Goal: Task Accomplishment & Management: Manage account settings

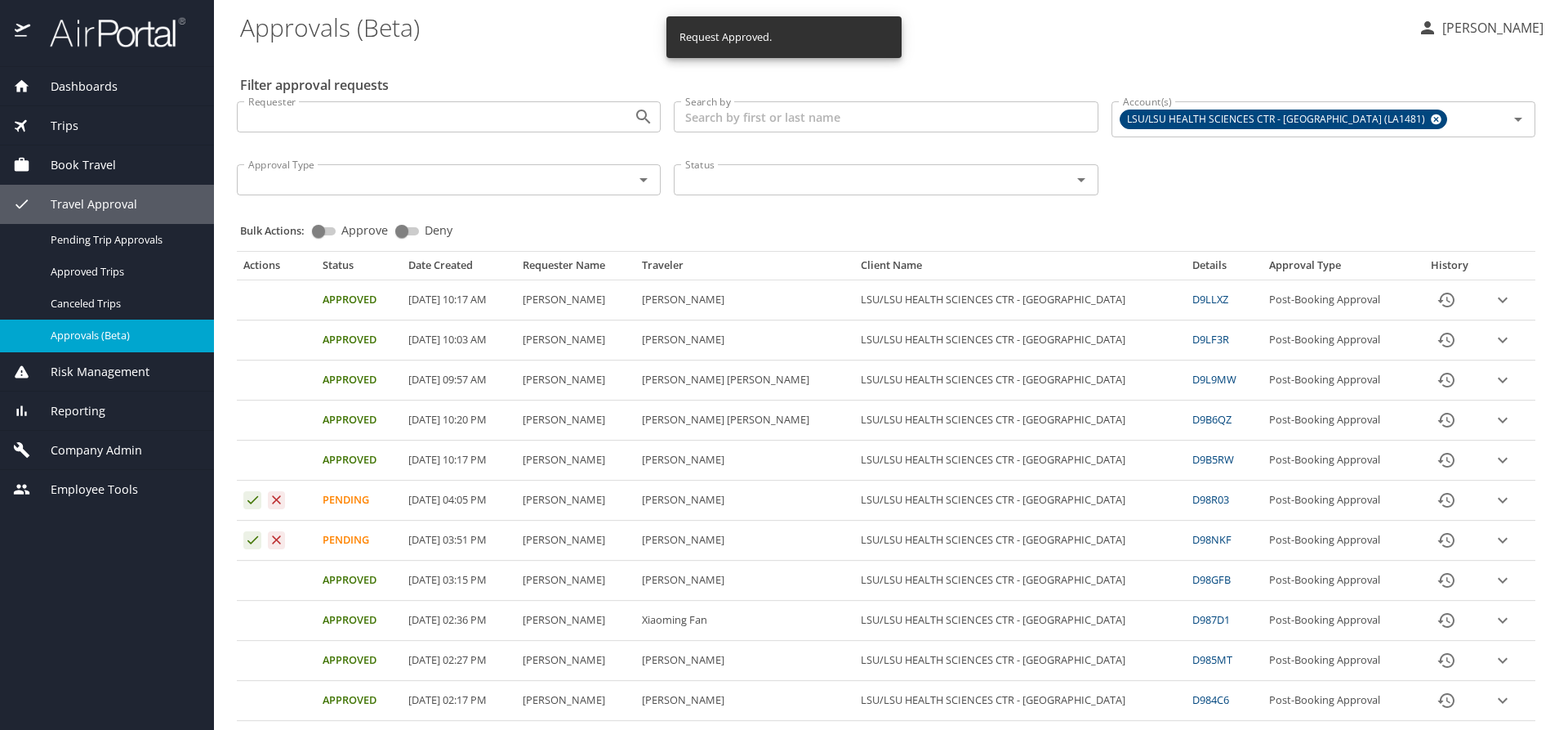
click at [1201, 182] on div "Requester Requester Search by Search by Account(s) LSU/LSU HEALTH SCIENCES CTR …" at bounding box center [886, 146] width 1311 height 117
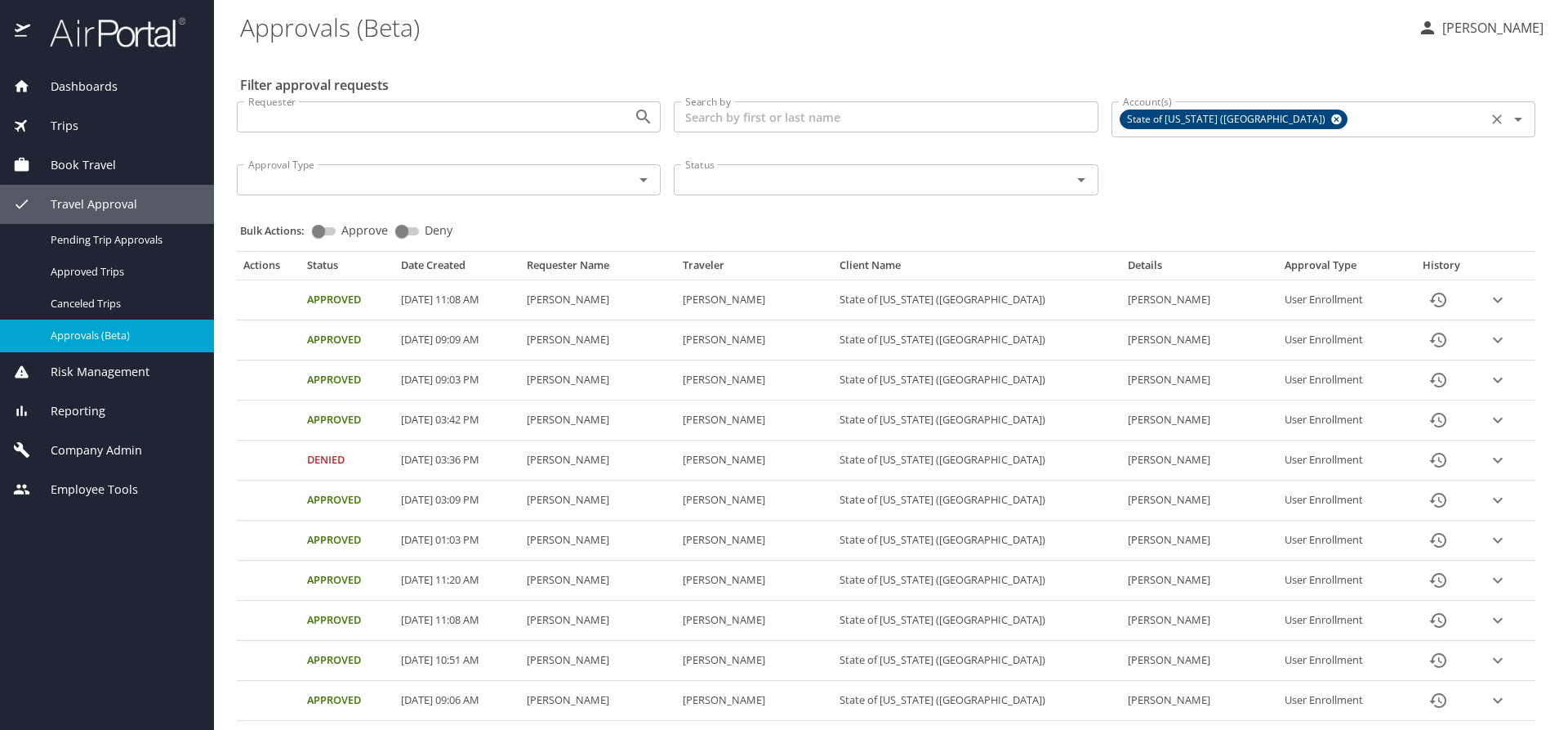
click at [1331, 115] on icon at bounding box center [1336, 119] width 11 height 11
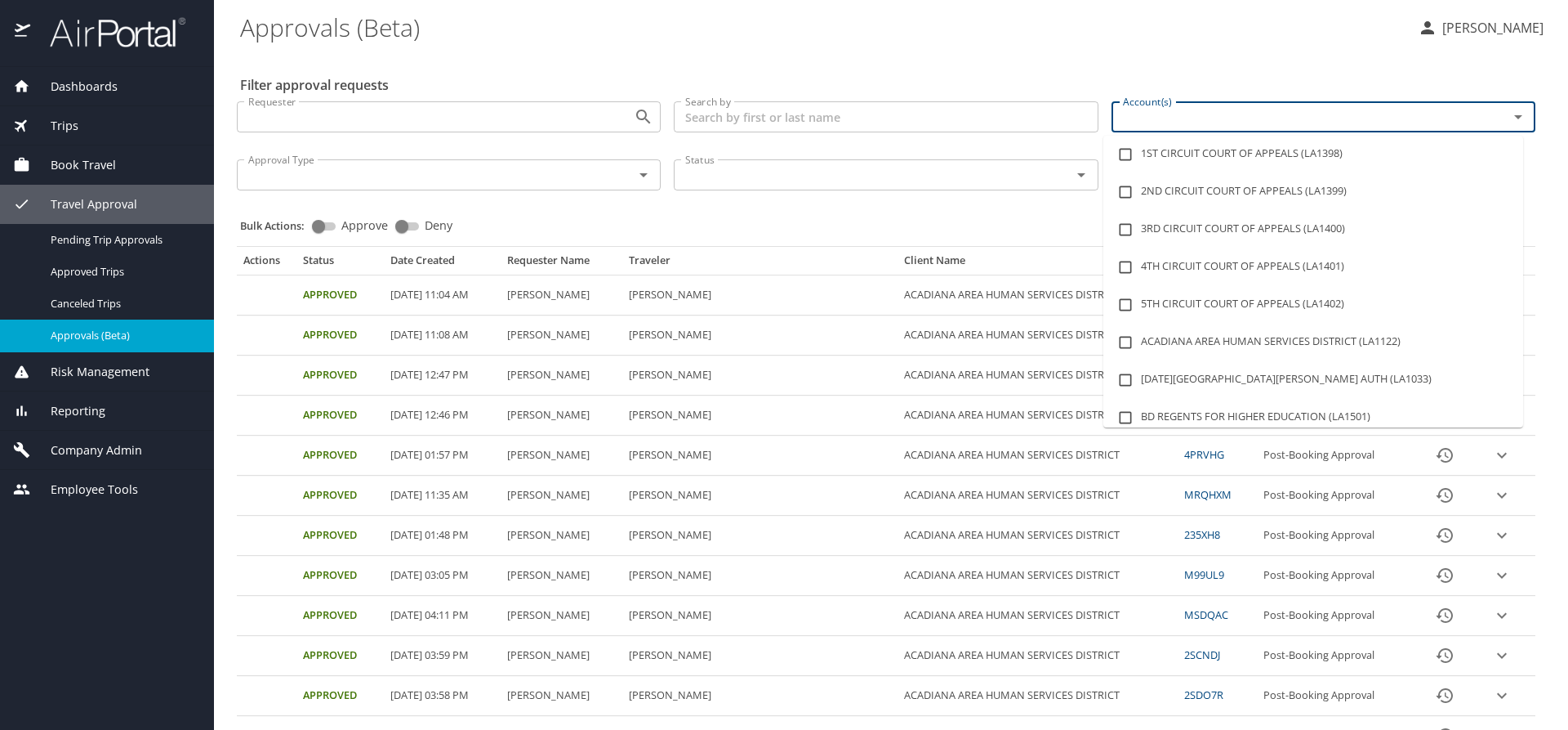
click at [1180, 117] on input "Account(s)" at bounding box center [1299, 117] width 366 height 21
type input "LSU"
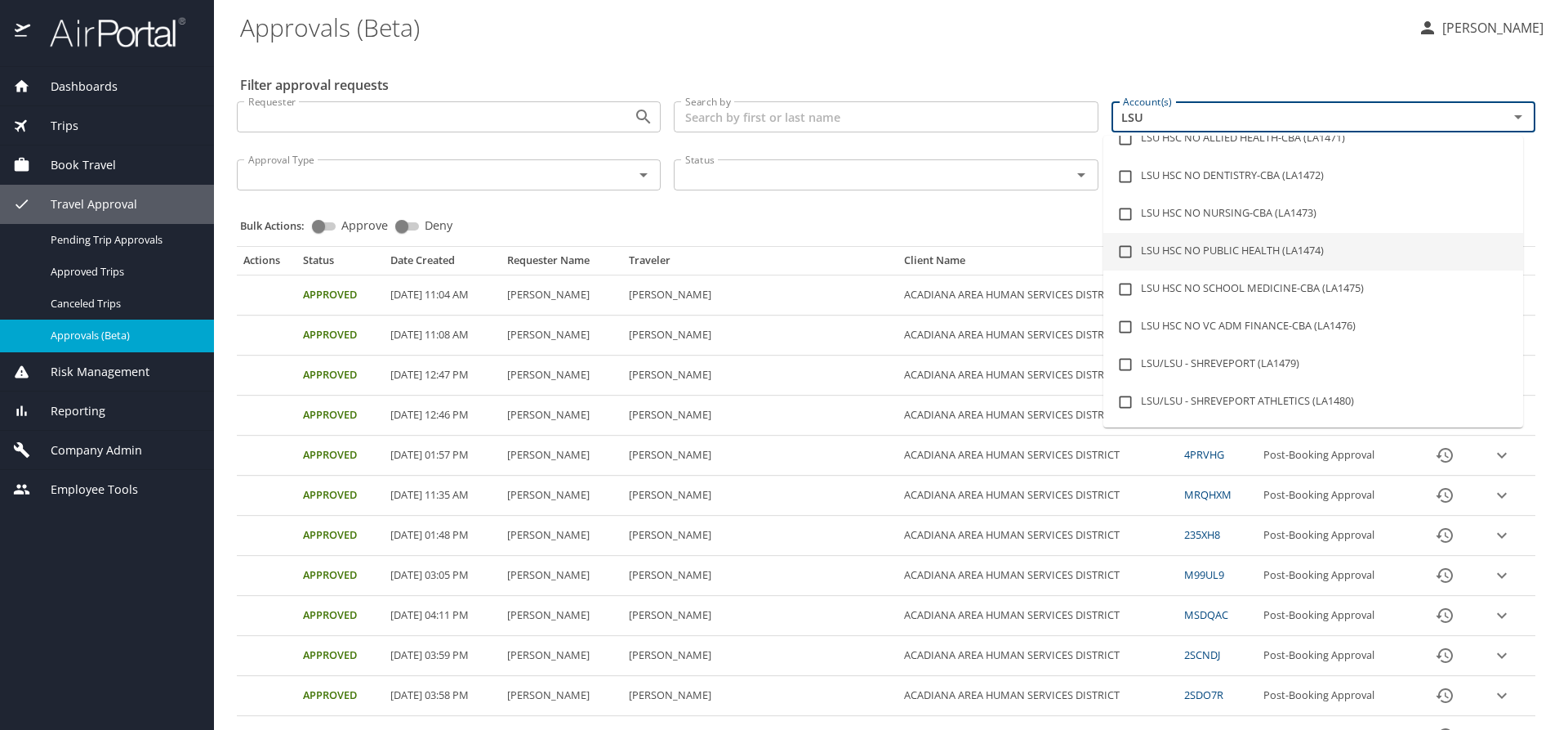
scroll to position [82, 0]
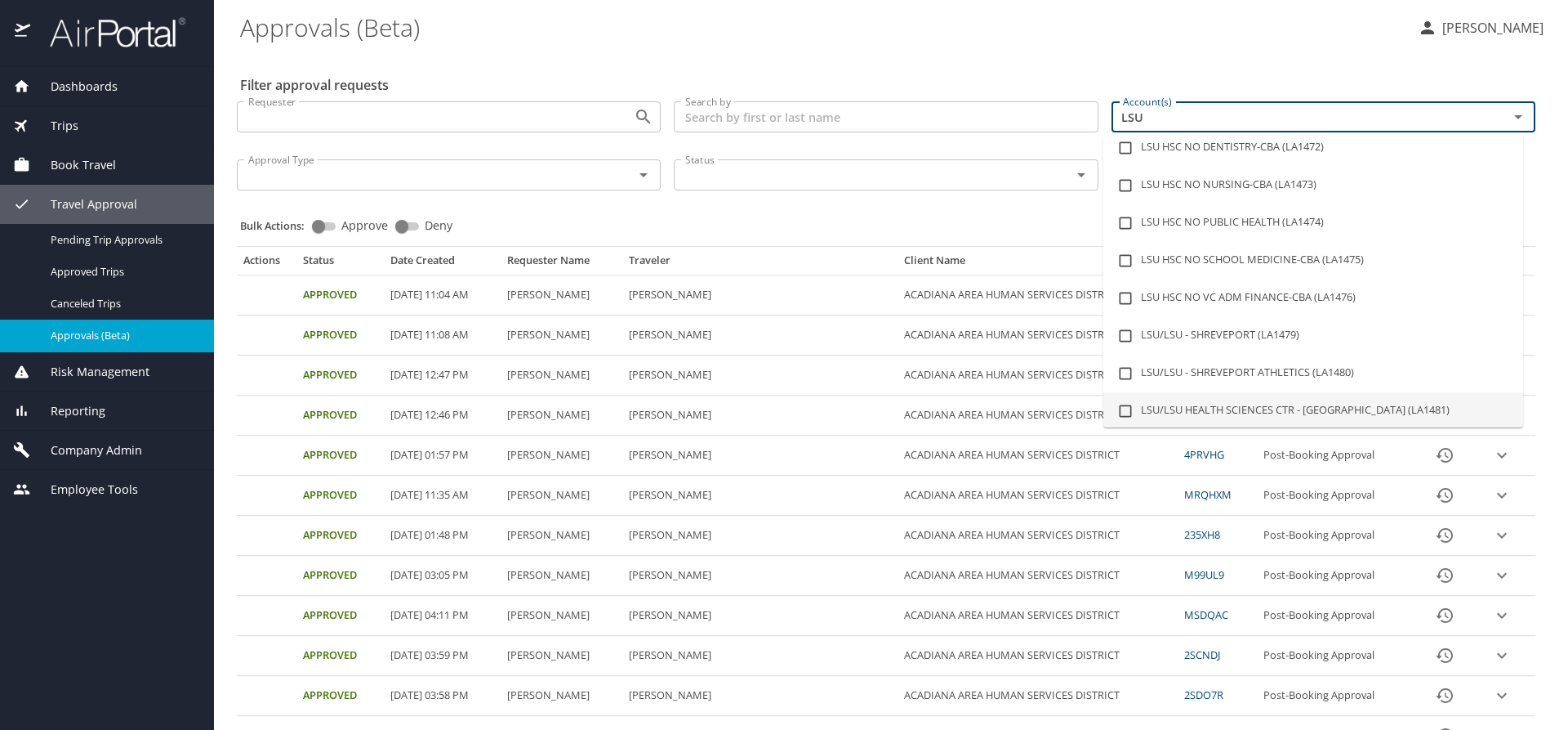
click at [1315, 411] on li "LSU/LSU HEALTH SCIENCES CTR - [GEOGRAPHIC_DATA] (LA1481)" at bounding box center [1313, 411] width 420 height 37
checkbox input "true"
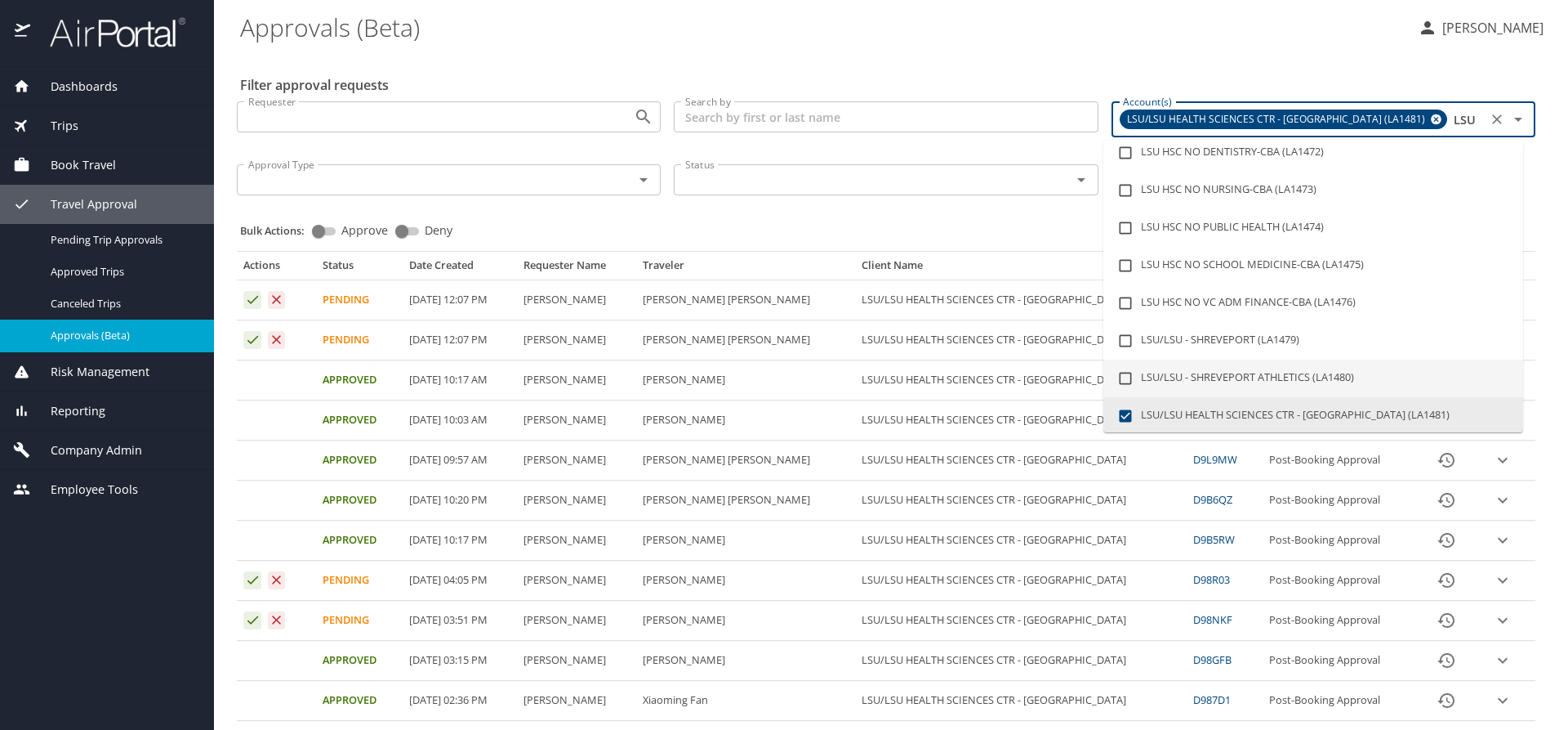
type input "LSU"
click at [817, 214] on div "Bulk Actions: Approve Deny" at bounding box center [891, 223] width 1302 height 36
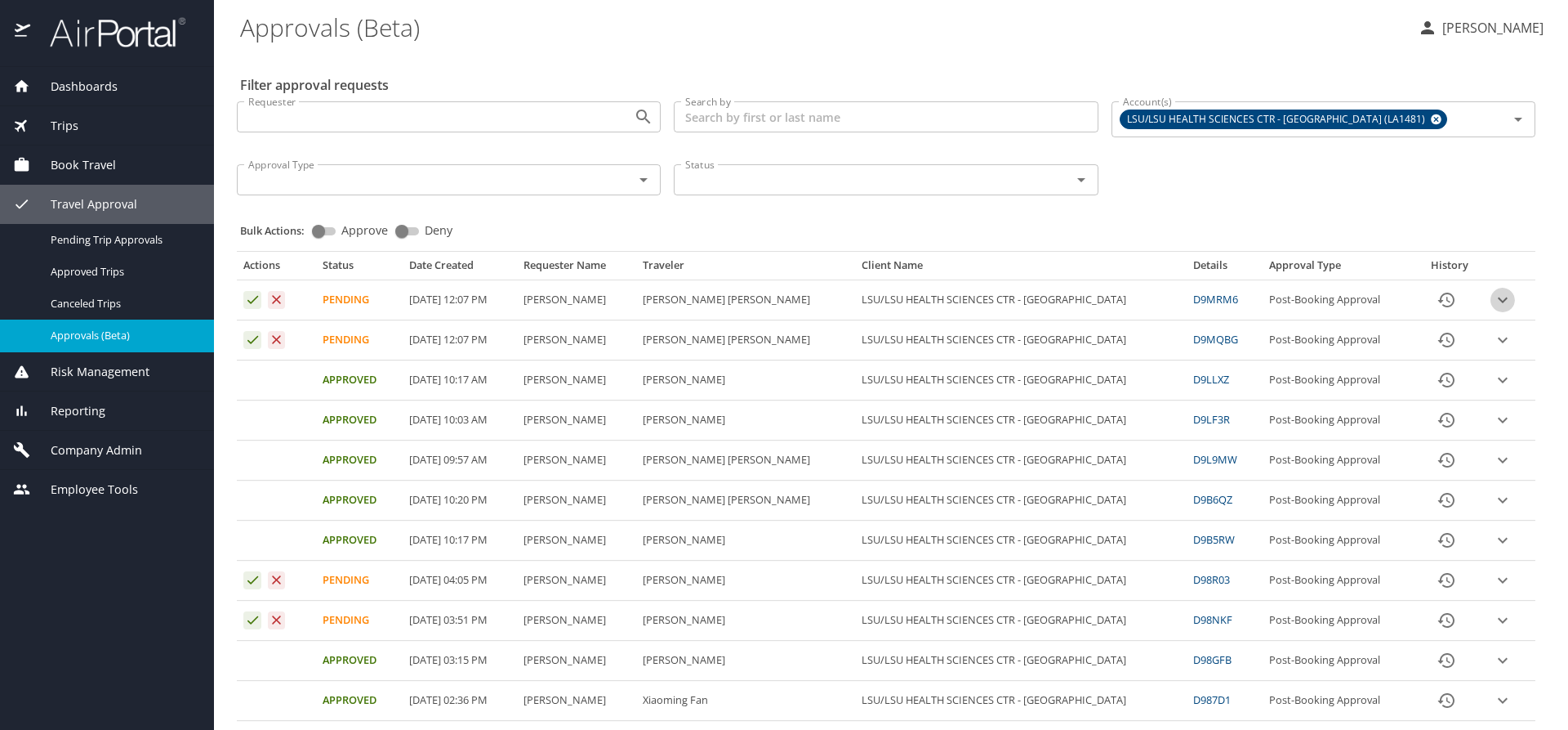
click at [1498, 301] on icon "expand row" at bounding box center [1503, 300] width 10 height 6
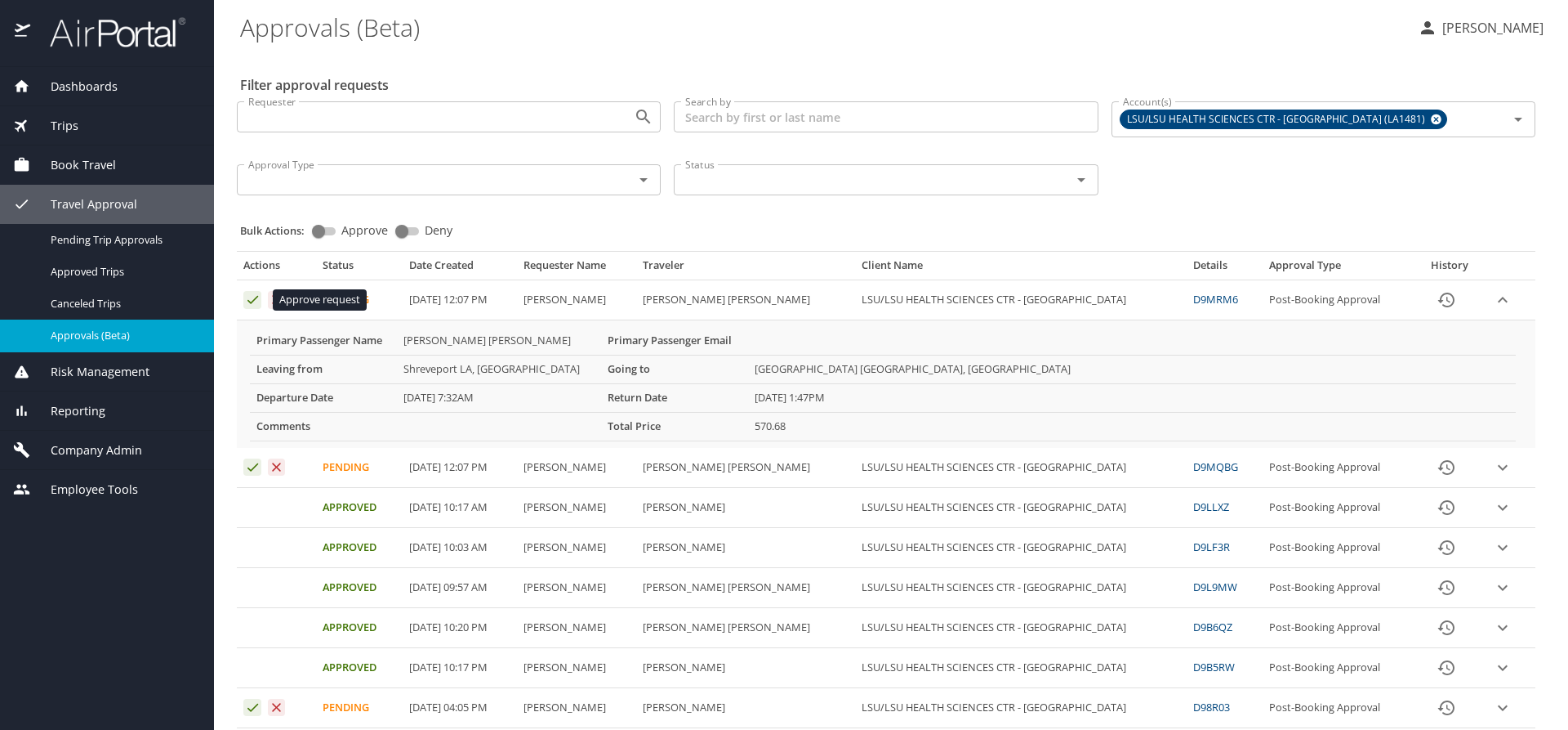
click at [245, 296] on icon "Approval table" at bounding box center [252, 299] width 15 height 15
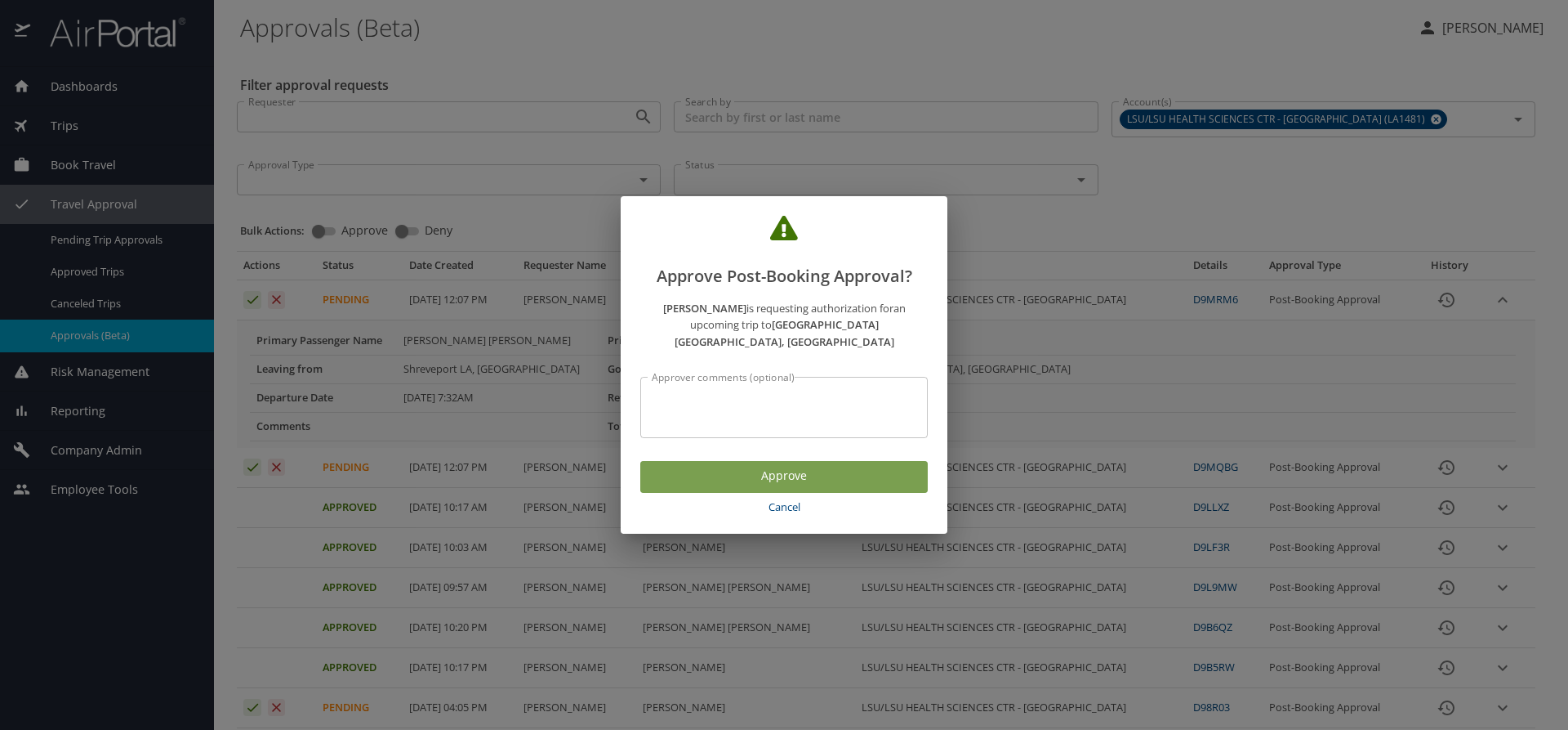
click at [696, 466] on span "Approve" at bounding box center [784, 476] width 261 height 20
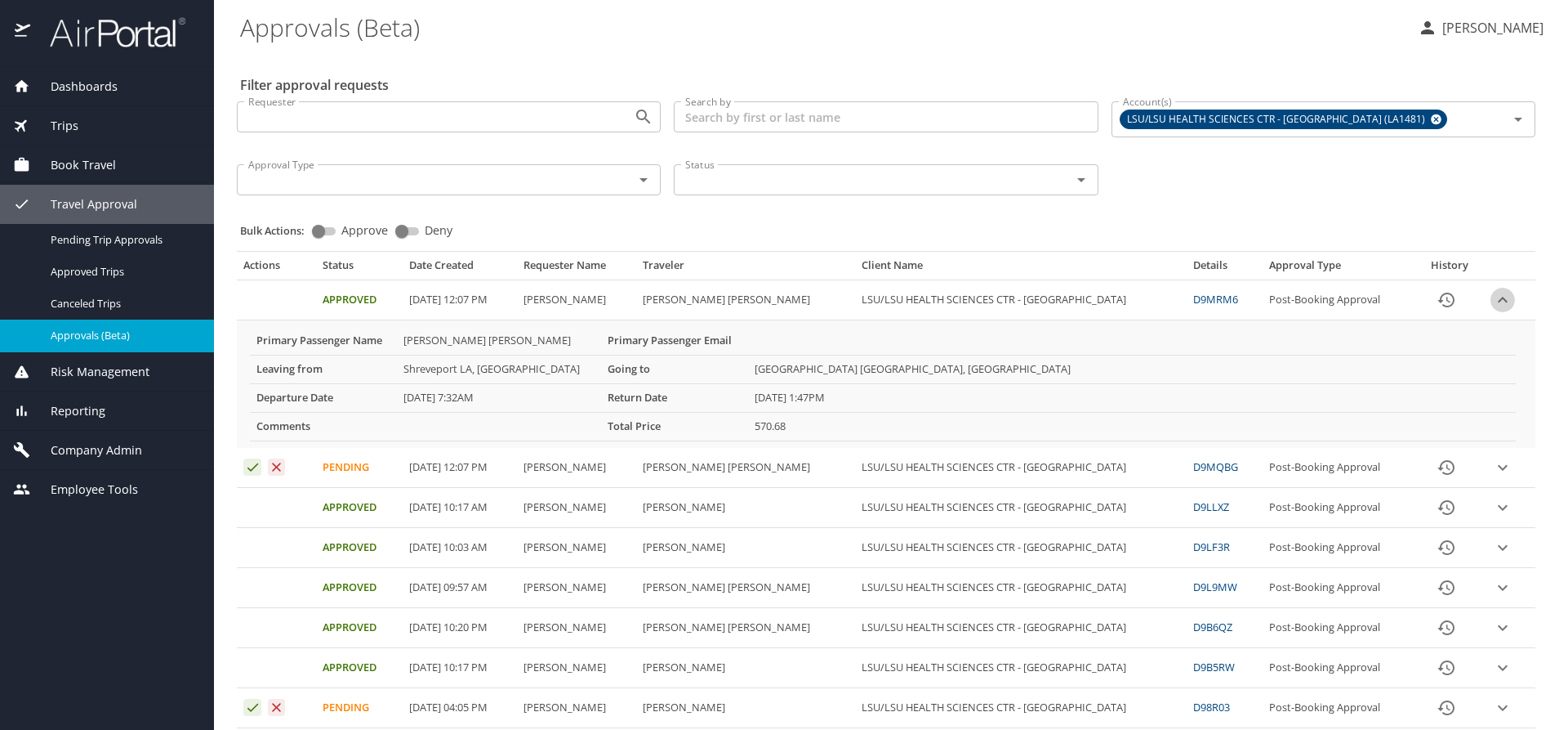
click at [1493, 293] on icon "expand row" at bounding box center [1502, 299] width 19 height 19
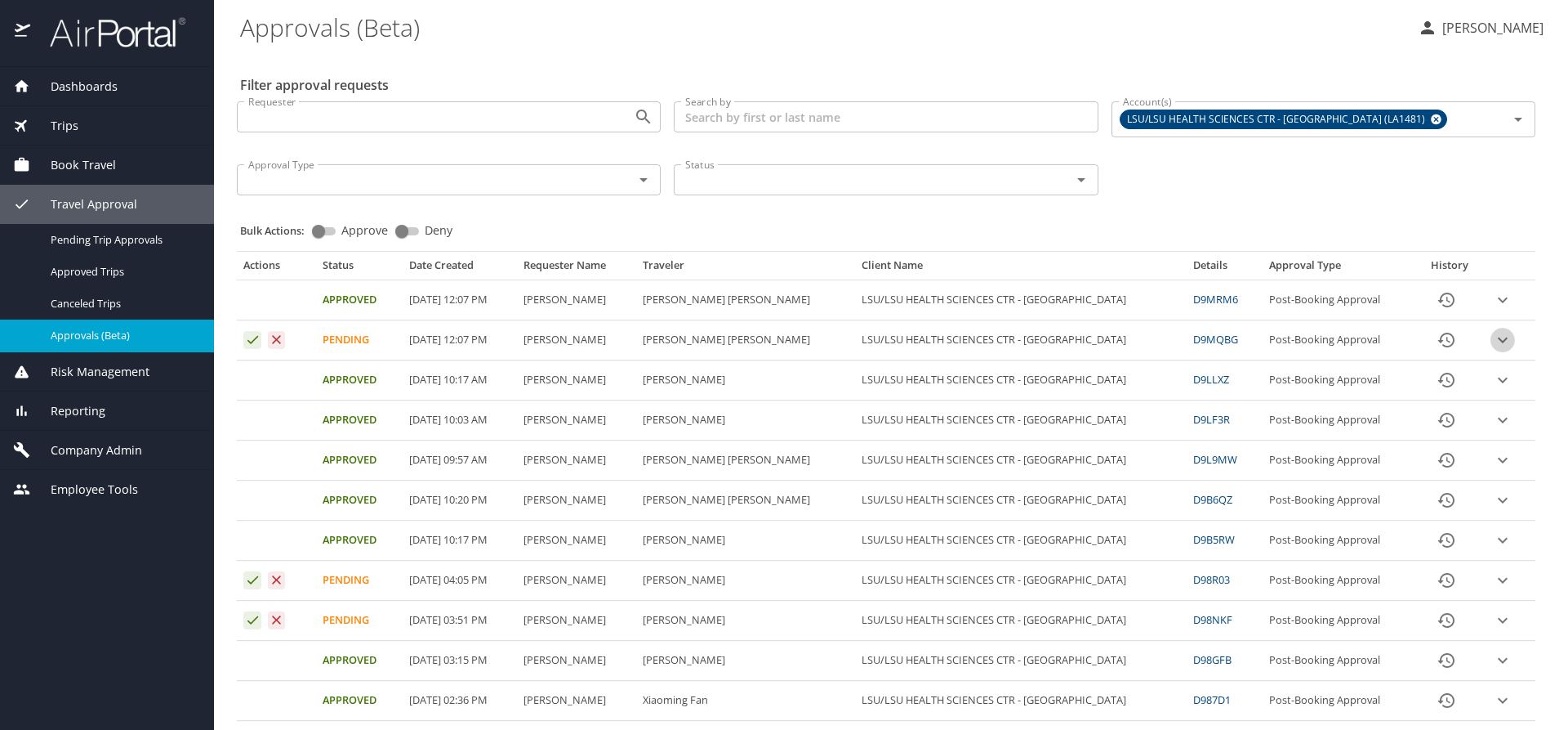
click at [1498, 303] on icon "expand row" at bounding box center [1503, 300] width 10 height 6
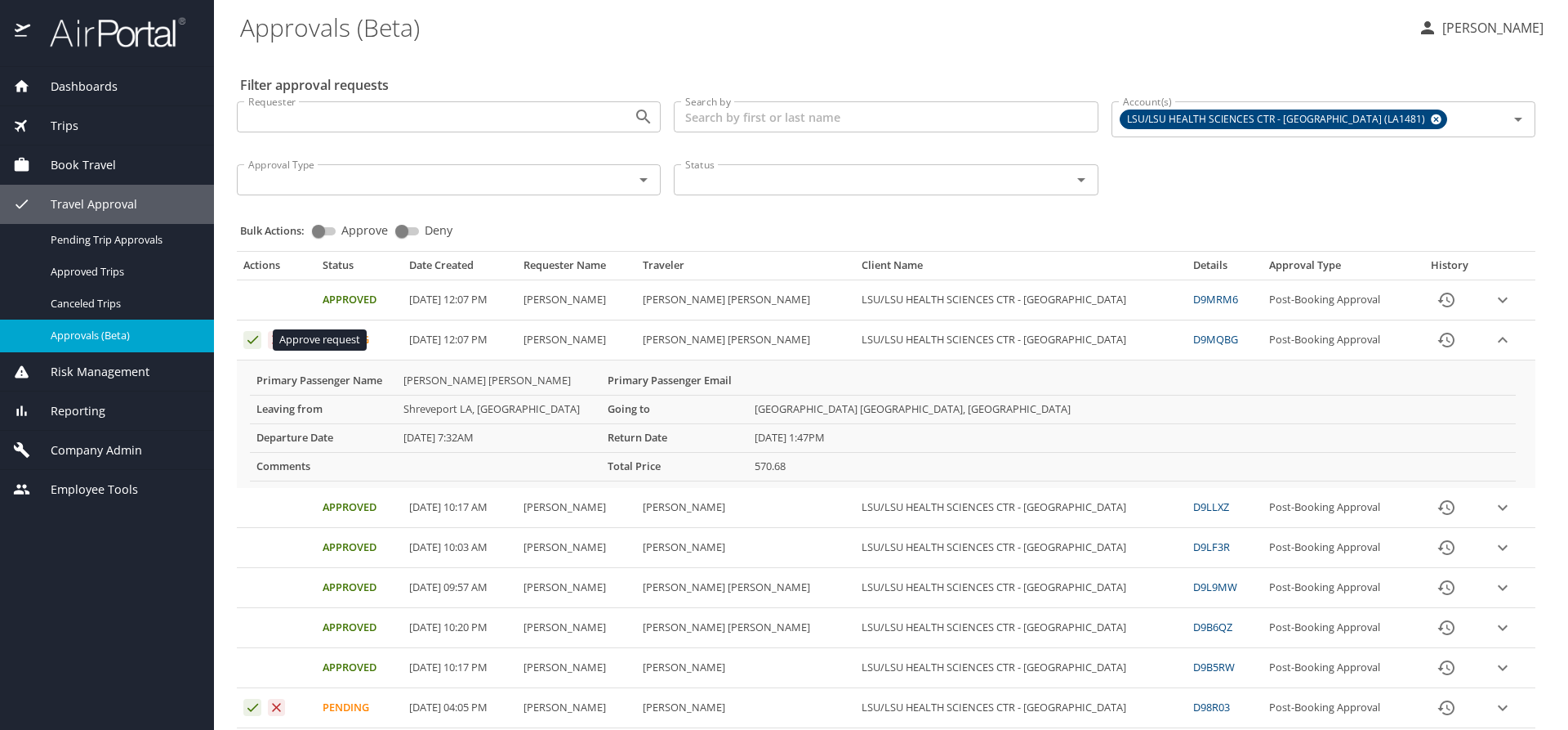
click at [252, 341] on icon "Approval table" at bounding box center [252, 340] width 11 height 8
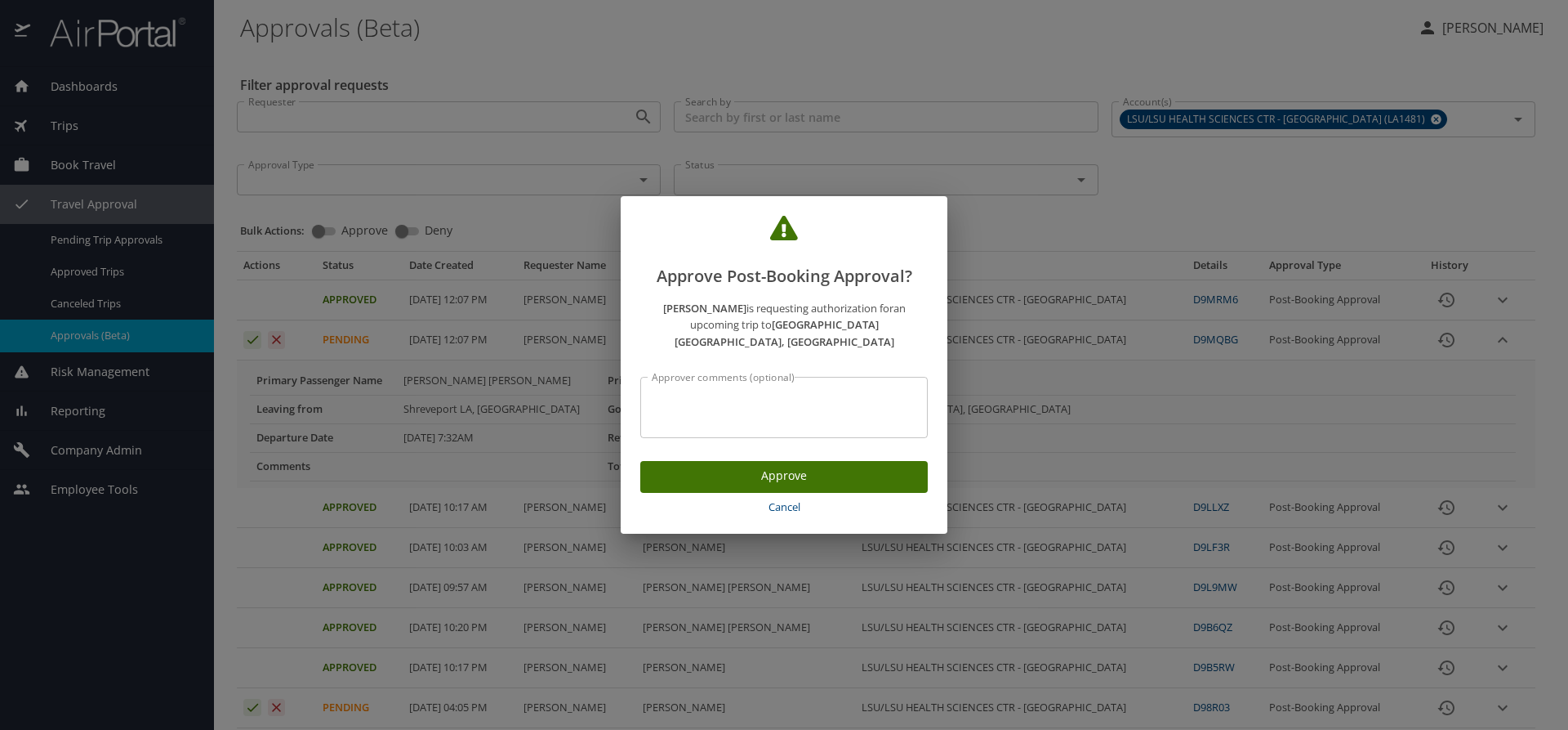
click at [729, 466] on span "Approve" at bounding box center [784, 476] width 261 height 20
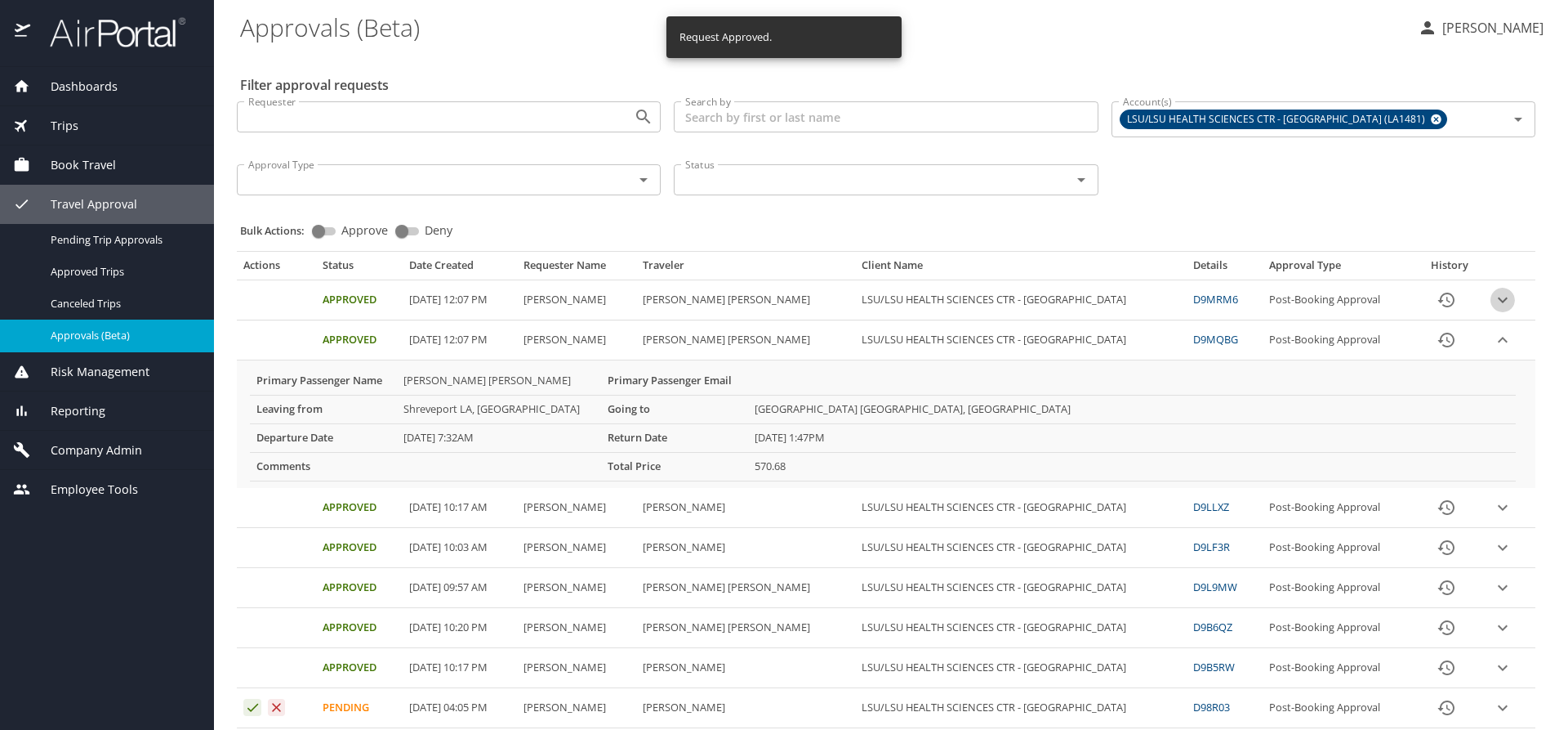
click at [1500, 299] on icon "expand row" at bounding box center [1502, 299] width 19 height 19
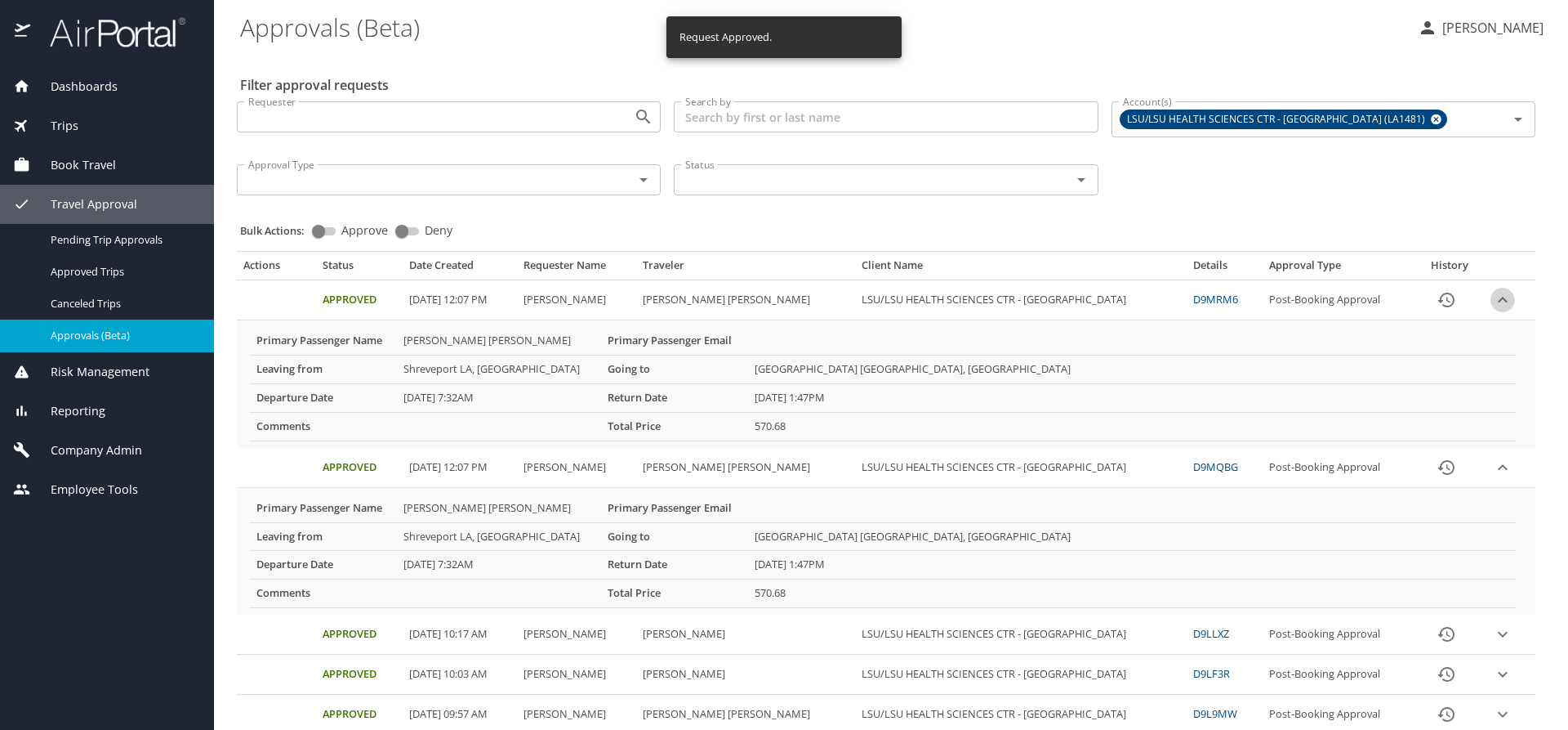
click at [1498, 300] on icon "expand row" at bounding box center [1503, 299] width 10 height 6
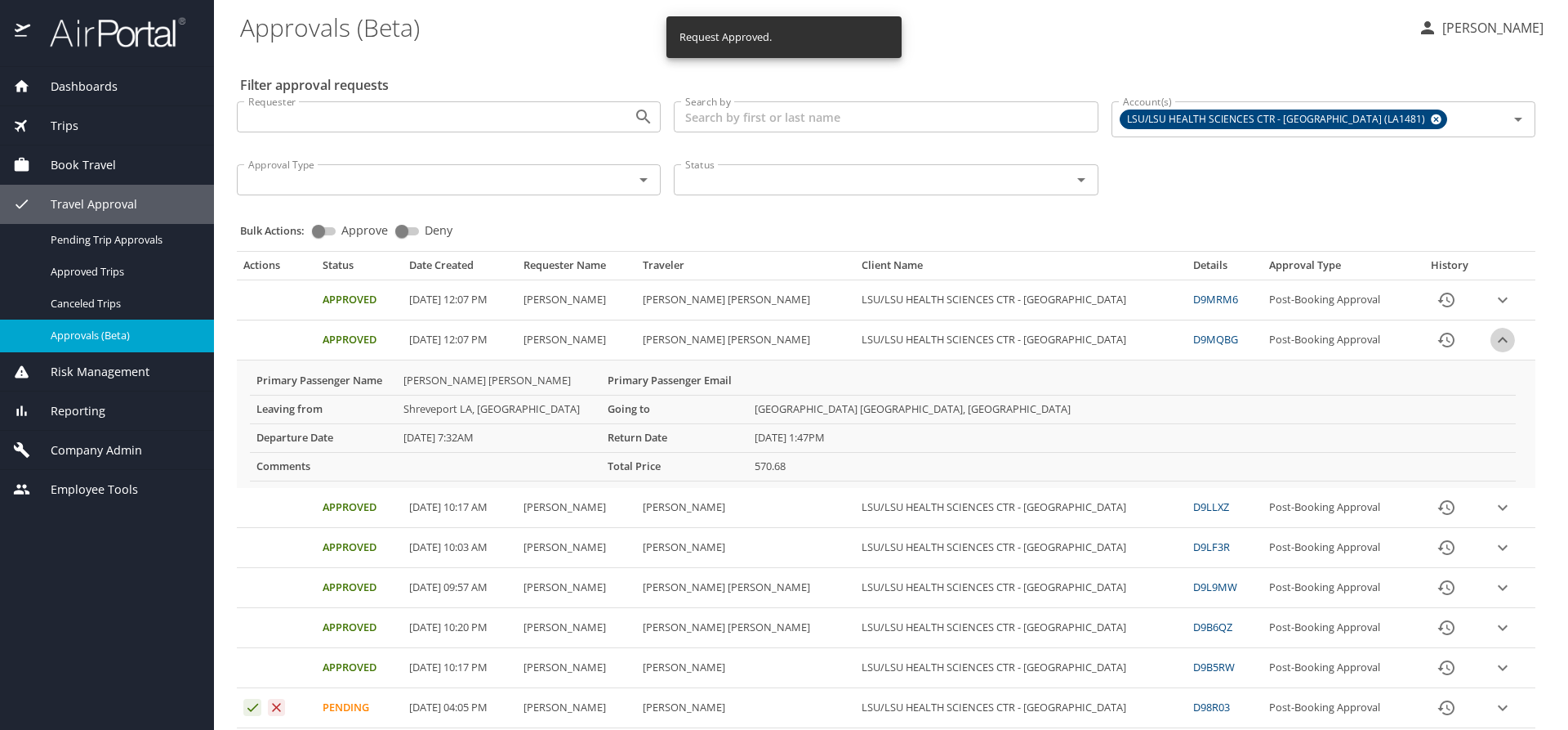
click at [1493, 310] on icon "expand row" at bounding box center [1502, 299] width 19 height 19
